Goal: Information Seeking & Learning: Learn about a topic

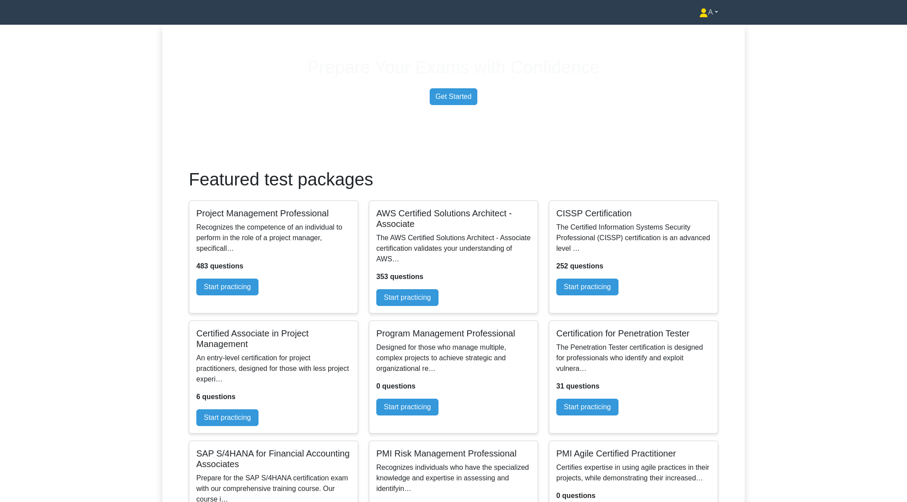
click at [716, 16] on link "A" at bounding box center [708, 13] width 61 height 18
click at [711, 48] on link "Settings" at bounding box center [713, 47] width 70 height 14
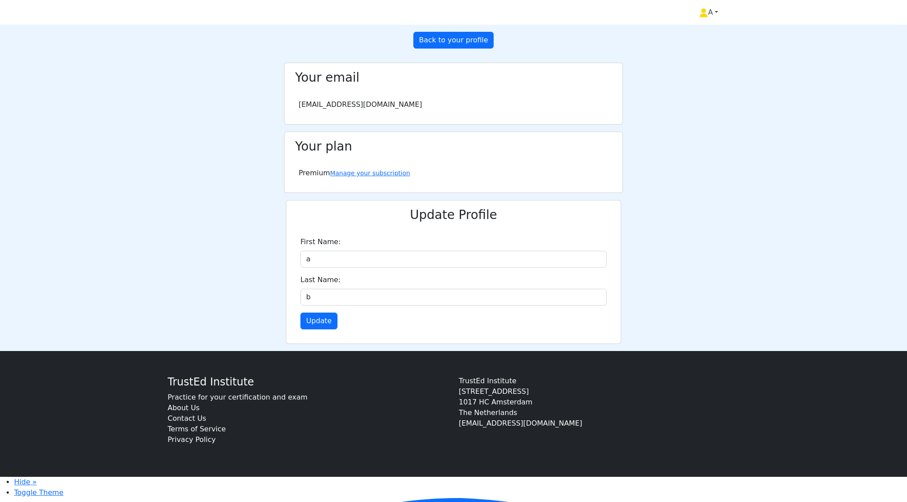
click at [716, 17] on link "A" at bounding box center [708, 13] width 61 height 18
click at [707, 35] on link "Profile" at bounding box center [713, 33] width 70 height 14
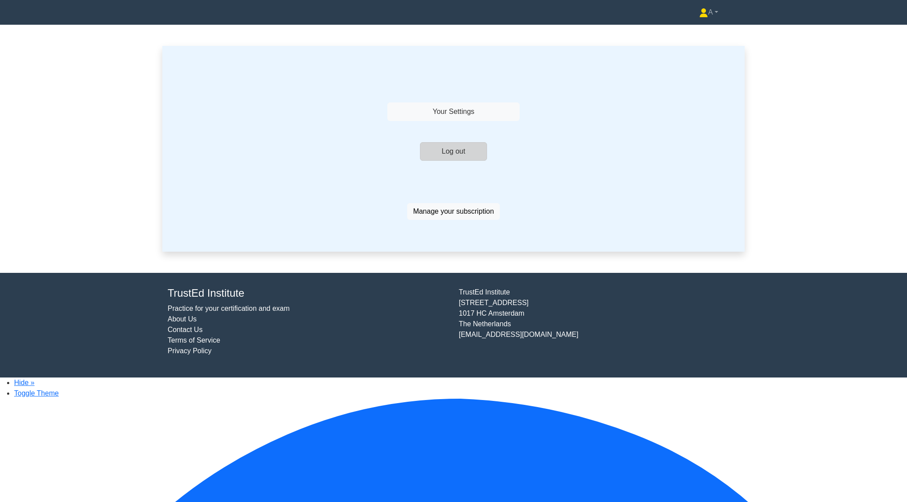
click at [473, 161] on button "Log out" at bounding box center [453, 151] width 67 height 19
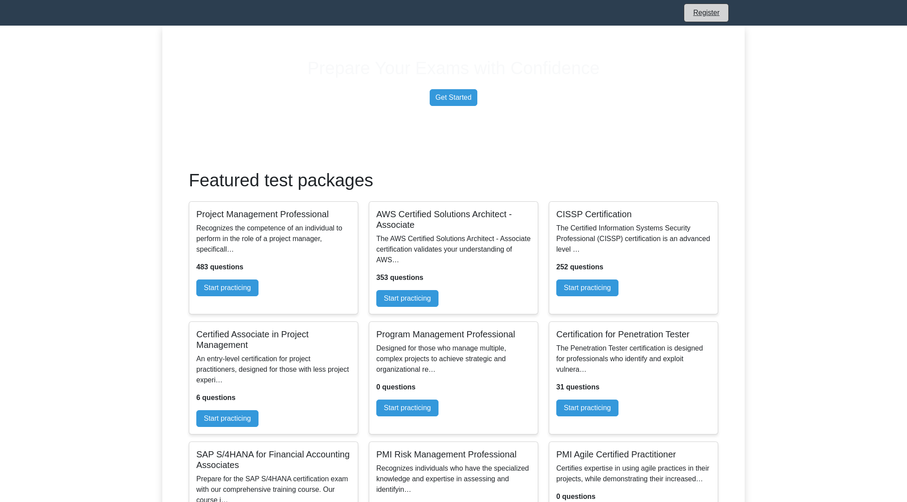
click at [702, 17] on link "Register" at bounding box center [706, 12] width 37 height 11
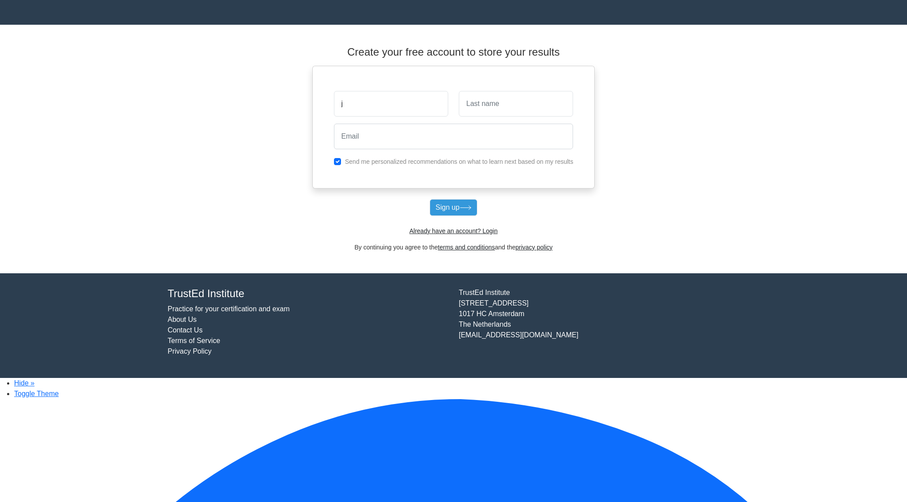
type input "j"
type input "a"
type input "jelmer+apapa@woovar.com"
click at [460, 216] on button "Sign up" at bounding box center [453, 207] width 47 height 17
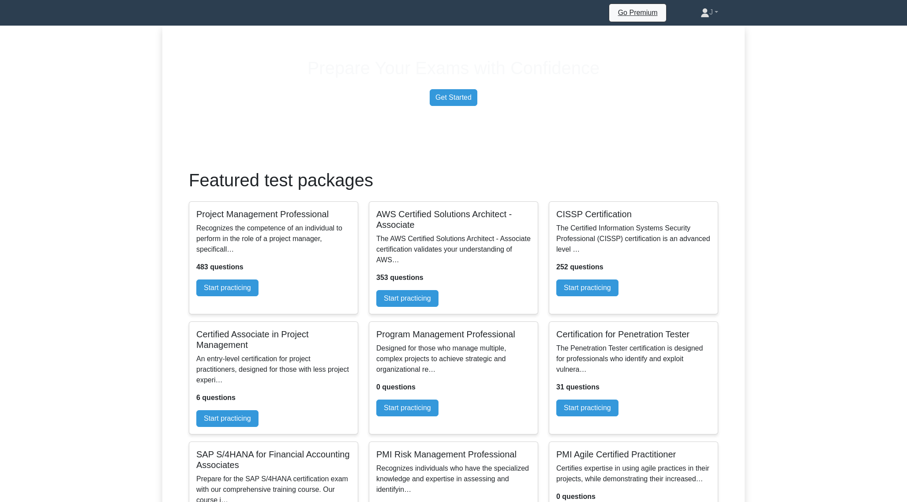
click at [687, 99] on div "Prepare Your Exams with Confidence Get Started" at bounding box center [453, 76] width 593 height 59
click at [438, 304] on link "Start practicing" at bounding box center [407, 296] width 62 height 17
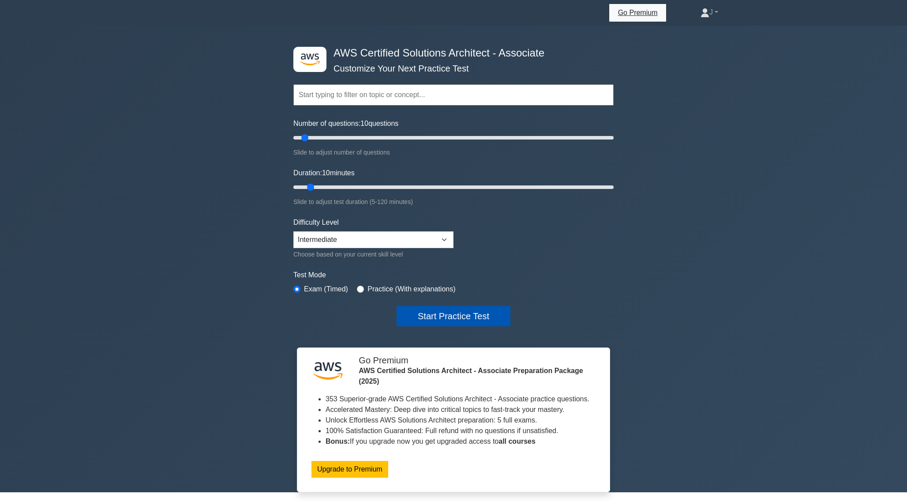
click at [472, 326] on button "Start Practice Test" at bounding box center [454, 316] width 114 height 20
click at [454, 322] on button "Start Practice Test" at bounding box center [454, 316] width 114 height 20
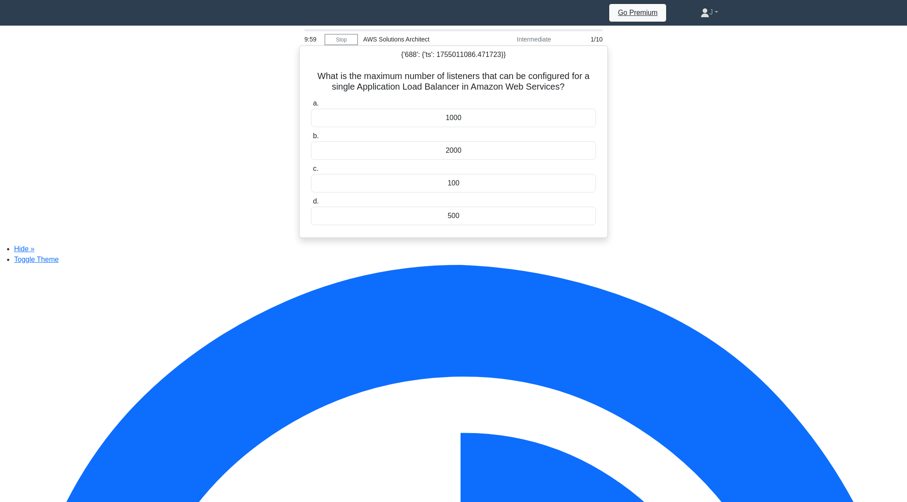
click at [466, 124] on div "1000" at bounding box center [453, 118] width 285 height 19
click at [311, 106] on input "a. 1000" at bounding box center [311, 104] width 0 height 6
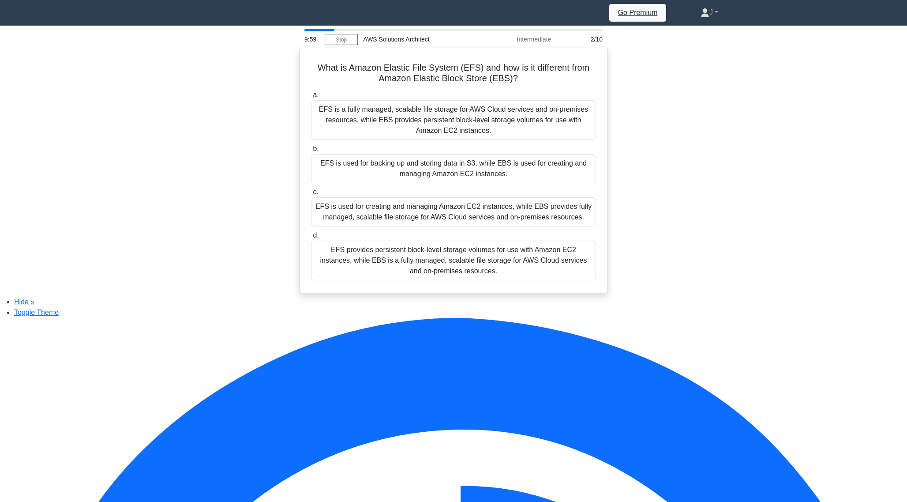
click at [466, 124] on div "EFS is a fully managed, scalable file storage for AWS Cloud services and on-pre…" at bounding box center [453, 120] width 285 height 40
click at [311, 98] on input "a. EFS is a fully managed, scalable file storage for AWS Cloud services and on-…" at bounding box center [311, 95] width 0 height 6
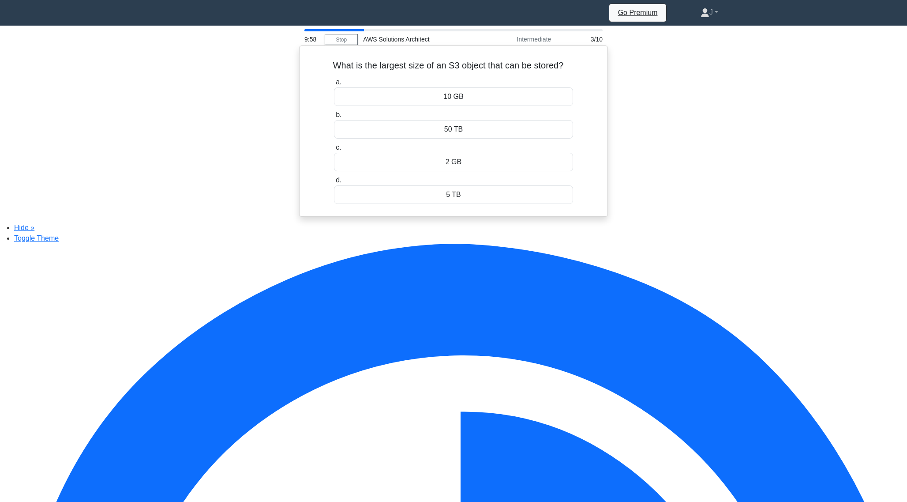
click at [466, 122] on label "b. 50 TB" at bounding box center [454, 123] width 240 height 29
click at [334, 118] on input "b. 50 TB" at bounding box center [334, 115] width 0 height 6
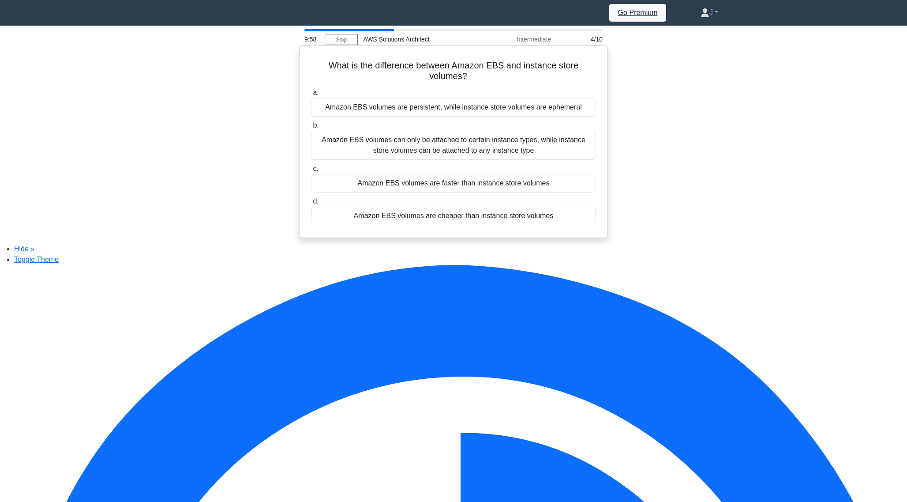
click at [468, 116] on div "Amazon EBS volumes are persistent, while instance store volumes are ephemeral" at bounding box center [453, 107] width 285 height 19
click at [311, 96] on input "a. Amazon EBS volumes are persistent, while instance store volumes are ephemeral" at bounding box center [311, 93] width 0 height 6
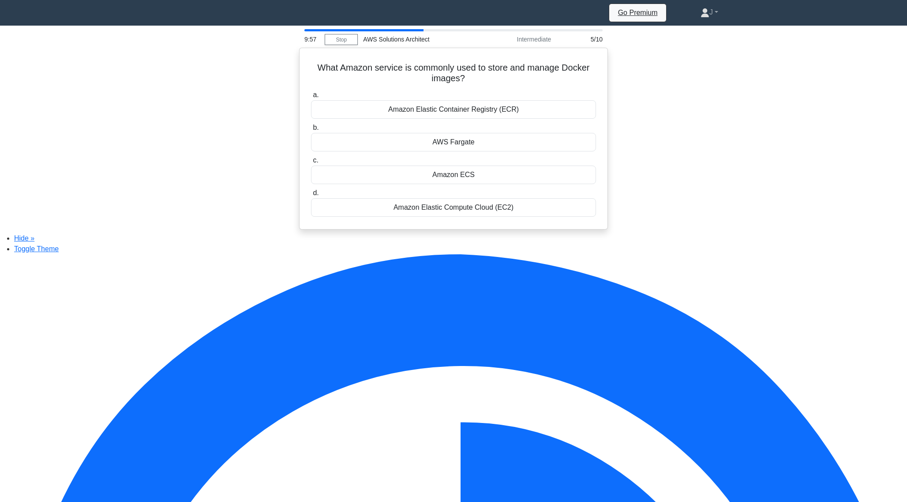
click at [468, 117] on div "Amazon Elastic Container Registry (ECR)" at bounding box center [453, 109] width 285 height 19
click at [311, 98] on input "a. Amazon Elastic Container Registry (ECR)" at bounding box center [311, 95] width 0 height 6
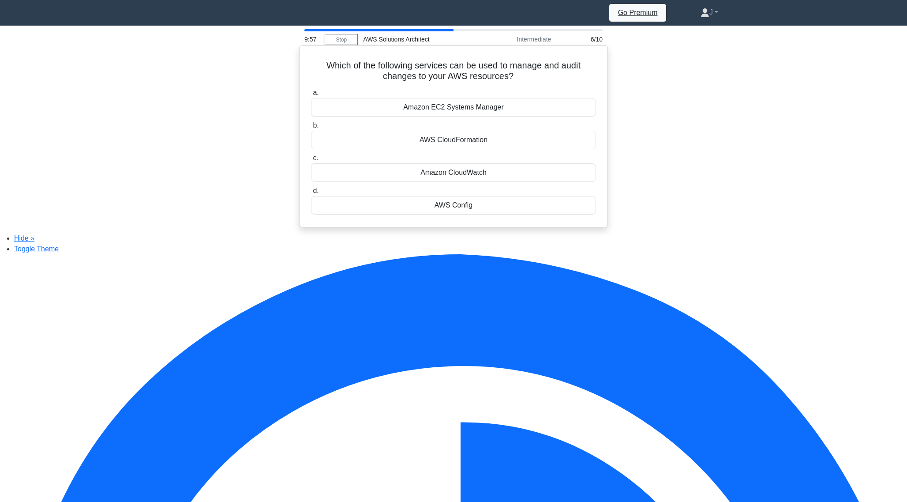
click at [470, 115] on div "Amazon EC2 Systems Manager" at bounding box center [453, 107] width 285 height 19
click at [311, 96] on input "a. Amazon EC2 Systems Manager" at bounding box center [311, 93] width 0 height 6
click at [470, 115] on div "Amazon CloudFront" at bounding box center [453, 109] width 285 height 19
click at [311, 98] on input "a. Amazon CloudFront" at bounding box center [311, 95] width 0 height 6
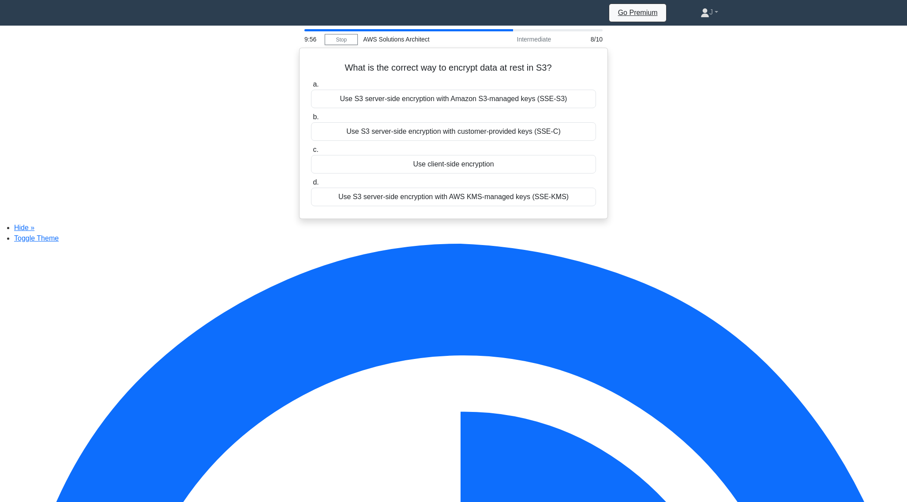
click at [470, 115] on label "b. Use S3 server-side encryption with customer-provided keys (SSE-C)" at bounding box center [453, 126] width 285 height 29
click at [311, 115] on input "b. Use S3 server-side encryption with customer-provided keys (SSE-C)" at bounding box center [311, 117] width 0 height 6
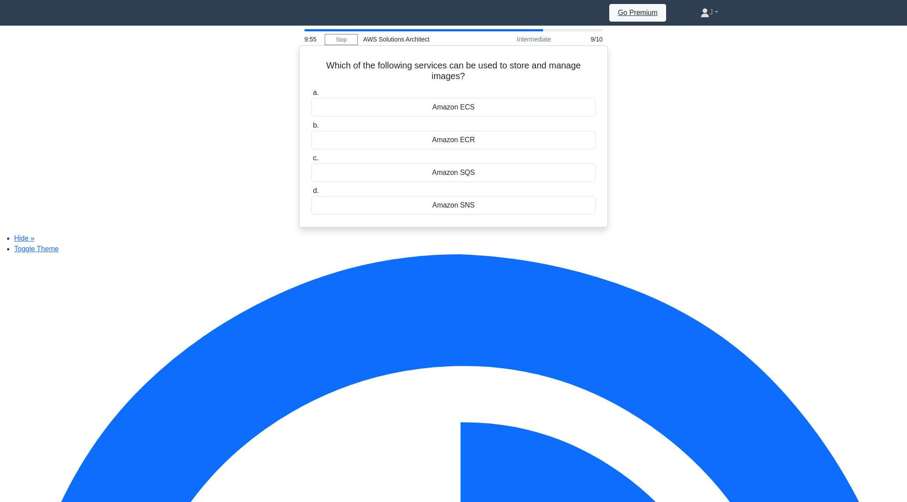
click at [472, 108] on div "Amazon ECS" at bounding box center [453, 107] width 285 height 19
click at [311, 96] on input "a. Amazon ECS" at bounding box center [311, 93] width 0 height 6
click at [472, 108] on div "AWS Glue" at bounding box center [453, 109] width 285 height 19
click at [311, 98] on input "a. AWS Glue" at bounding box center [311, 95] width 0 height 6
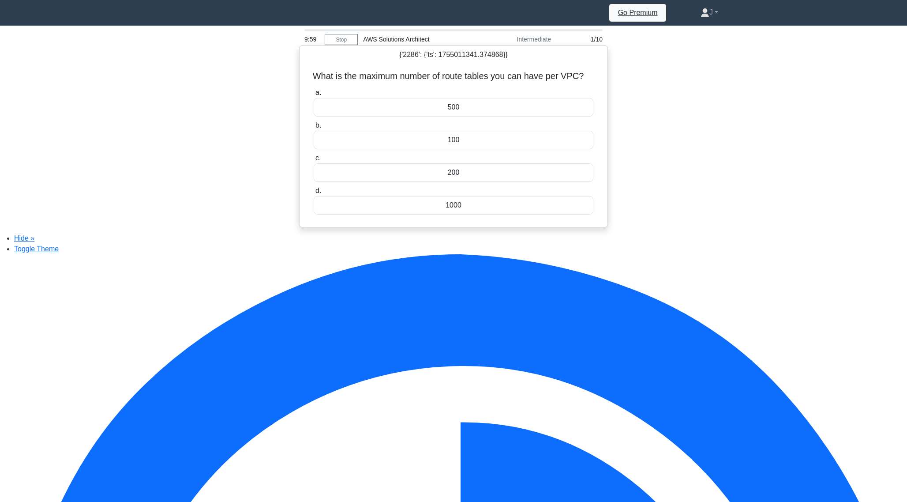
click at [431, 148] on div "100" at bounding box center [454, 140] width 280 height 19
click at [314, 128] on input "b. 100" at bounding box center [314, 126] width 0 height 6
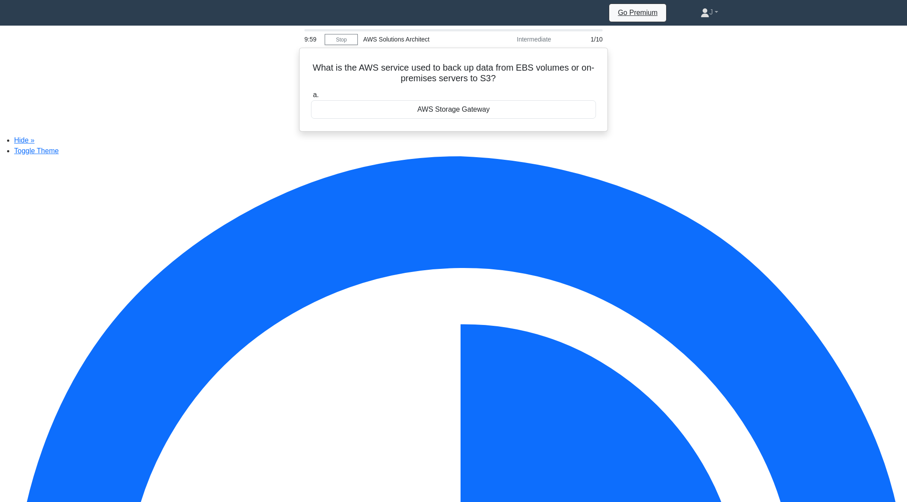
click at [431, 131] on div "9:59 Stop AWS Solutions Architect Intermediate 1/10 What is the AWS service use…" at bounding box center [453, 80] width 582 height 102
click at [445, 118] on div "a. AWS Storage Gateway" at bounding box center [454, 102] width 296 height 33
click at [448, 116] on div "AWS Storage Gateway" at bounding box center [453, 107] width 285 height 19
click at [311, 96] on input "a. AWS Storage Gateway" at bounding box center [311, 93] width 0 height 6
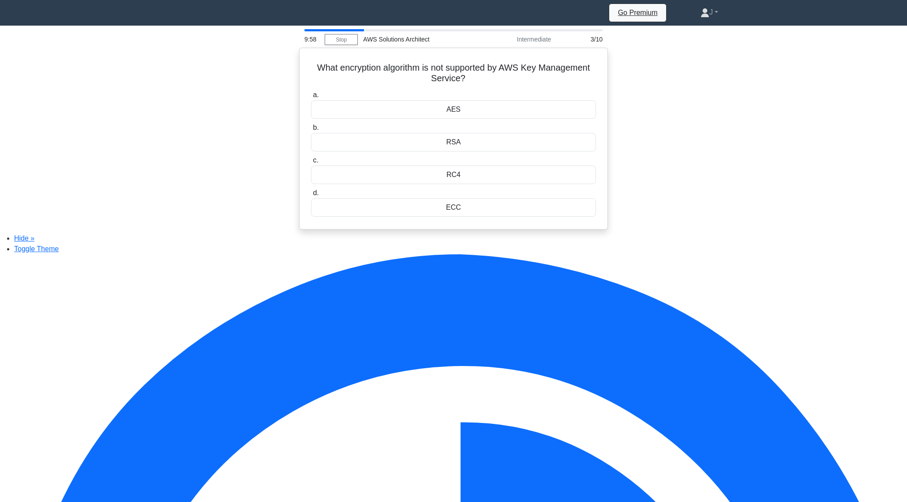
click at [448, 116] on div "AES" at bounding box center [453, 109] width 285 height 19
click at [311, 98] on input "a. AES" at bounding box center [311, 95] width 0 height 6
click at [448, 116] on div "Direct Connect" at bounding box center [453, 109] width 285 height 19
click at [311, 98] on input "a. Direct Connect" at bounding box center [311, 95] width 0 height 6
click at [448, 116] on div "Amazon S3" at bounding box center [453, 109] width 285 height 19
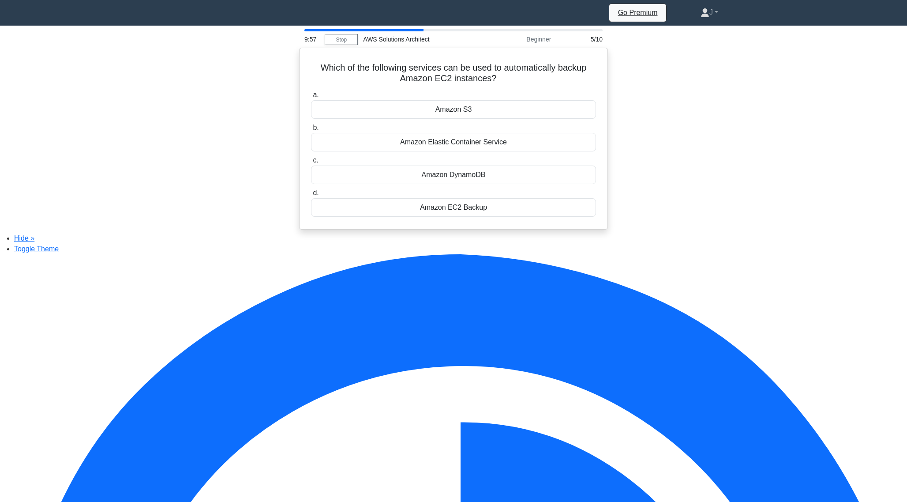
click at [311, 98] on input "a. Amazon S3" at bounding box center [311, 95] width 0 height 6
click at [448, 116] on div "15 minutes" at bounding box center [453, 109] width 285 height 19
click at [311, 98] on input "a. 15 minutes" at bounding box center [311, 95] width 0 height 6
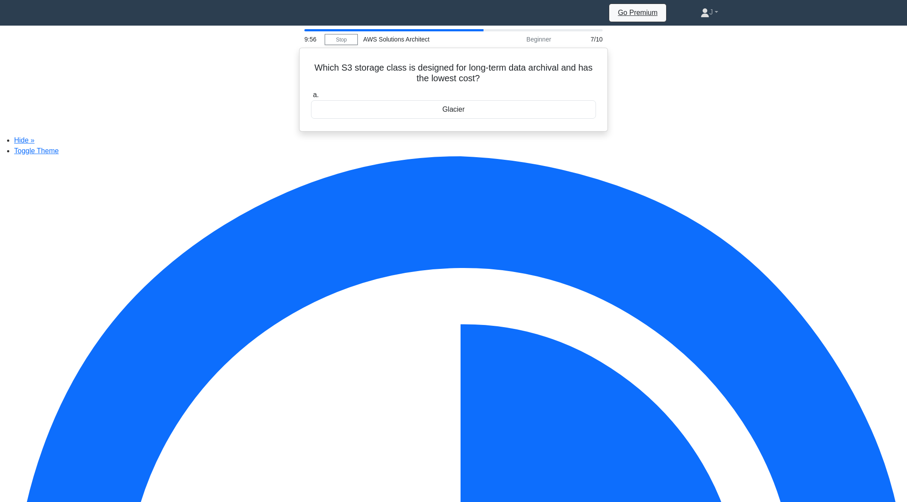
click at [448, 116] on div "Glacier" at bounding box center [453, 109] width 285 height 19
click at [311, 98] on input "a. Glacier" at bounding box center [311, 95] width 0 height 6
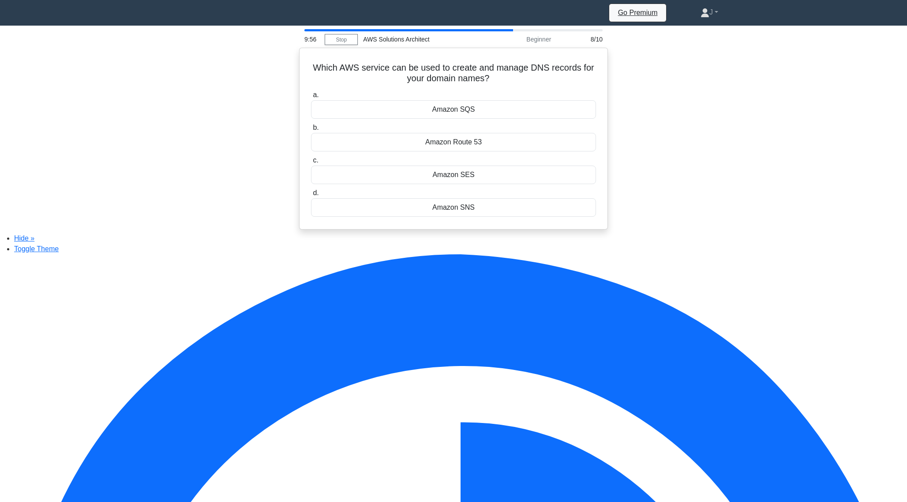
click at [448, 116] on div "Amazon SQS" at bounding box center [453, 109] width 285 height 19
click at [311, 98] on input "a. Amazon SQS" at bounding box center [311, 95] width 0 height 6
click at [448, 116] on div "AWS Identity and Access Management (IAM)" at bounding box center [453, 109] width 285 height 19
click at [311, 98] on input "a. AWS Identity and Access Management (IAM)" at bounding box center [311, 95] width 0 height 6
click at [448, 116] on div "5" at bounding box center [453, 109] width 285 height 19
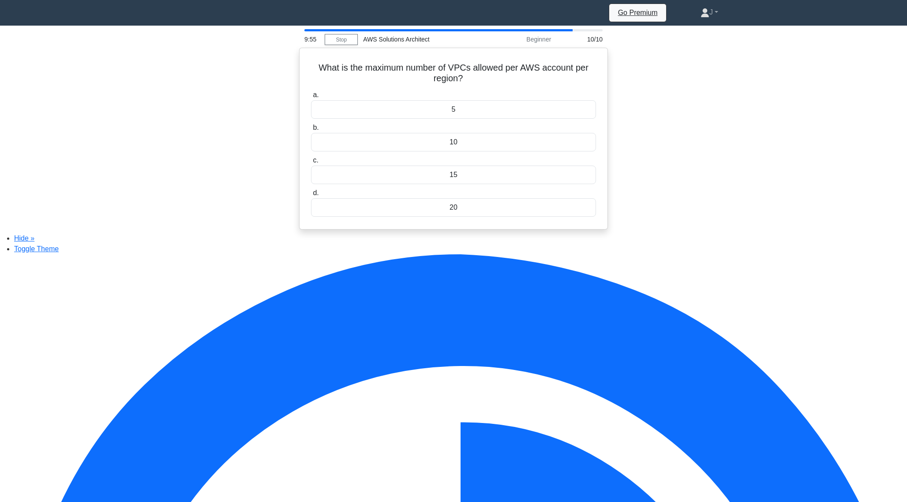
click at [311, 98] on input "a. 5" at bounding box center [311, 95] width 0 height 6
